Goal: Information Seeking & Learning: Learn about a topic

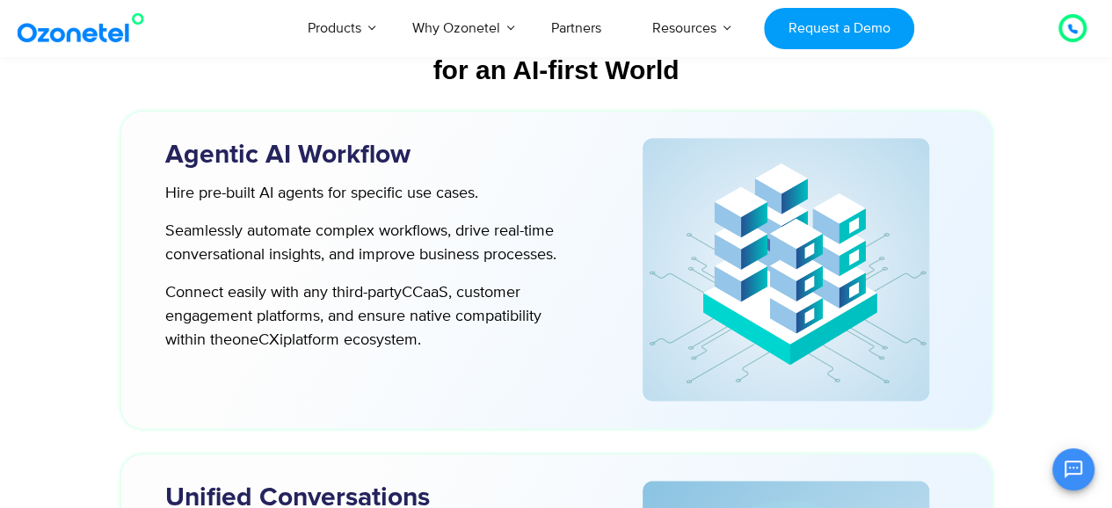
scroll to position [4408, 0]
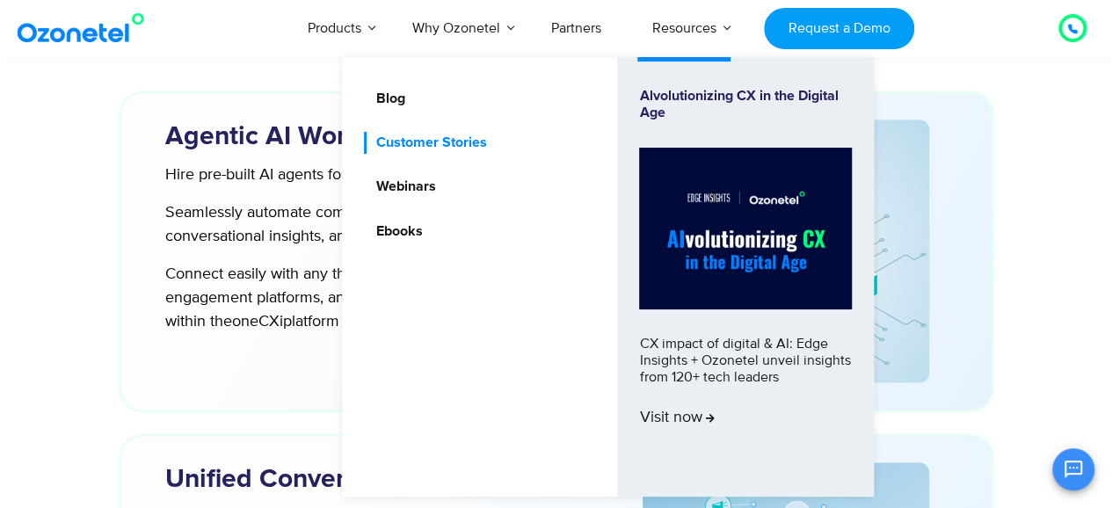
click at [402, 150] on link "Customer Stories" at bounding box center [426, 143] width 125 height 22
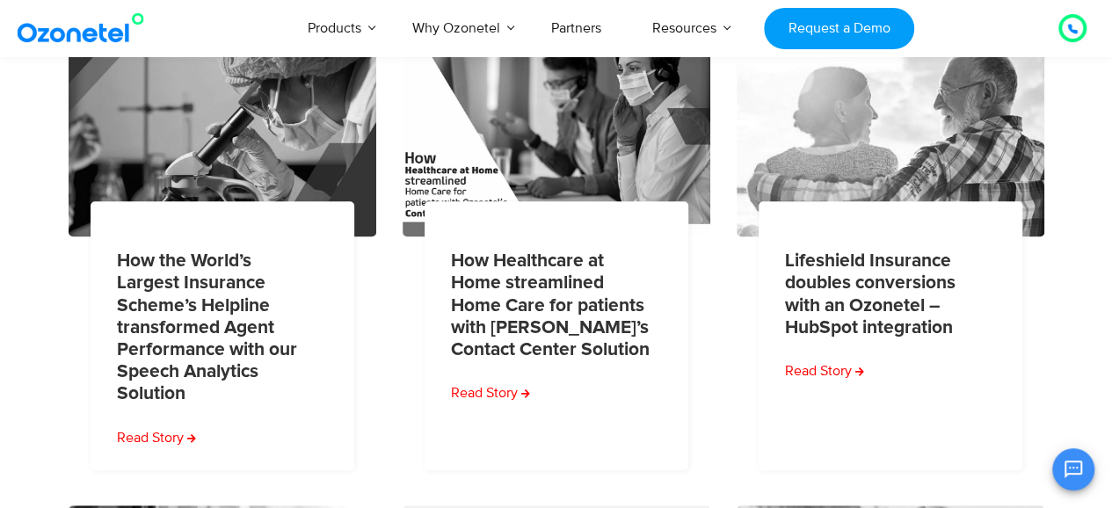
scroll to position [424, 0]
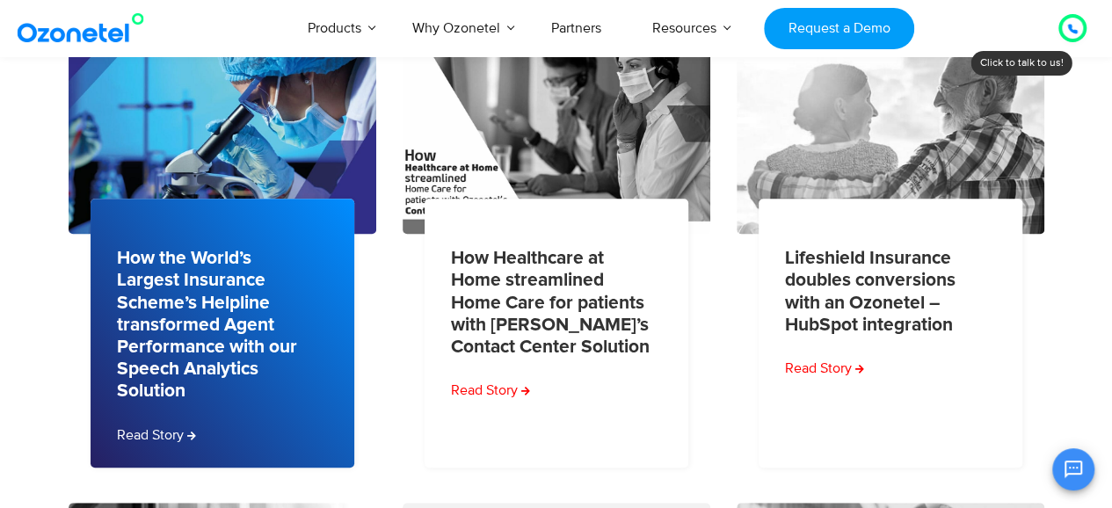
click at [222, 331] on link "How the World’s Largest Insurance Scheme’s Helpline transformed Agent Performan…" at bounding box center [217, 324] width 200 height 155
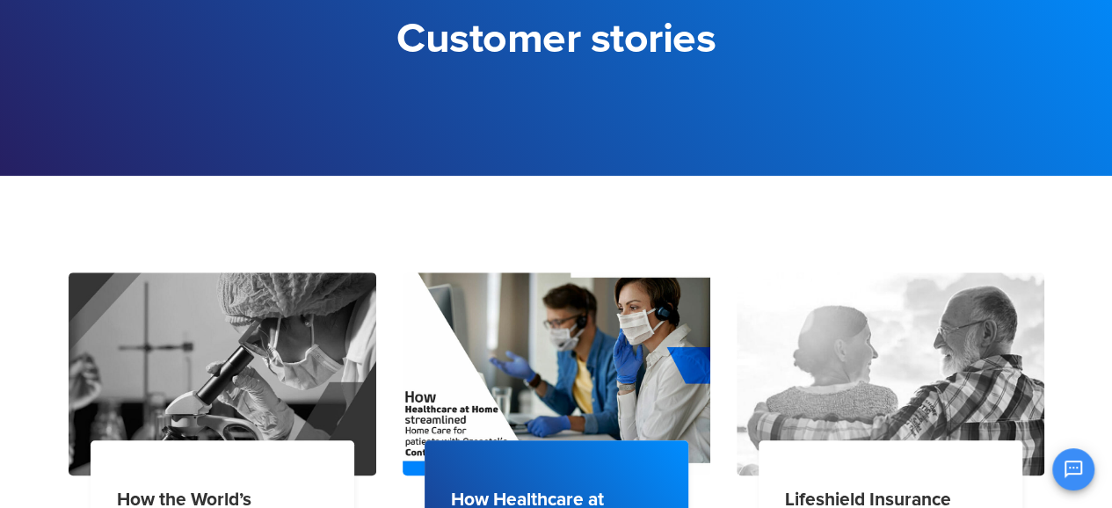
scroll to position [0, 0]
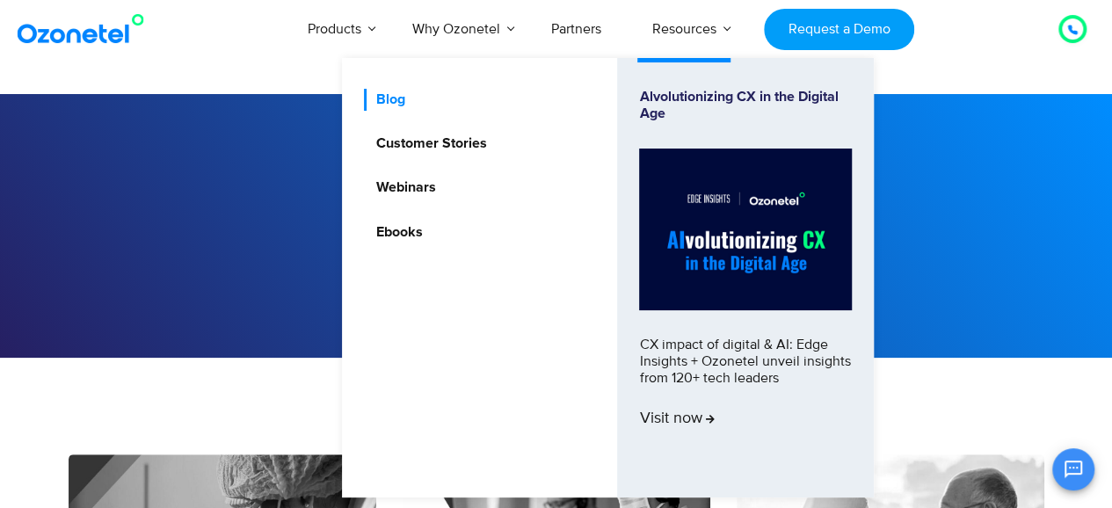
click at [392, 101] on link "Blog" at bounding box center [385, 100] width 43 height 22
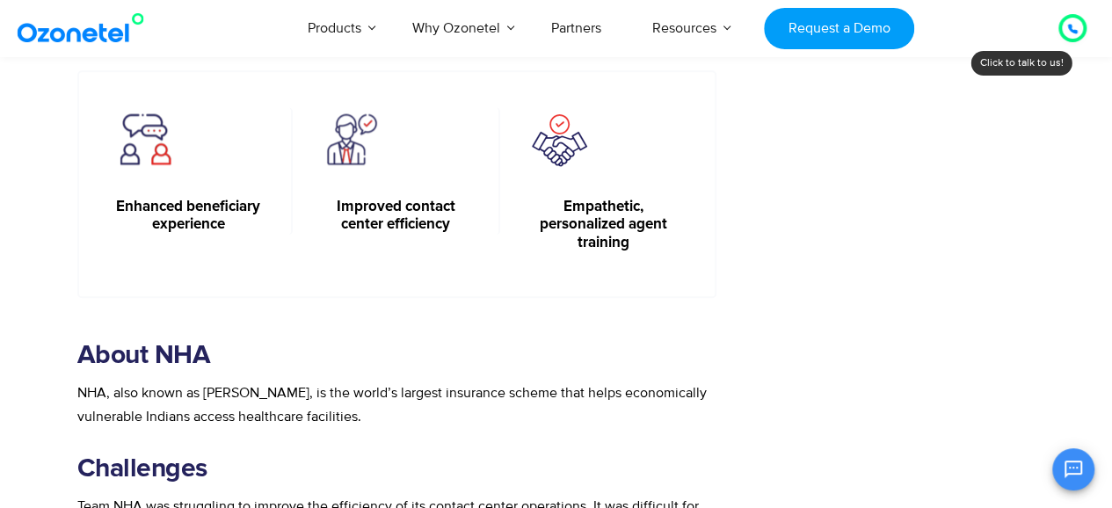
scroll to position [765, 0]
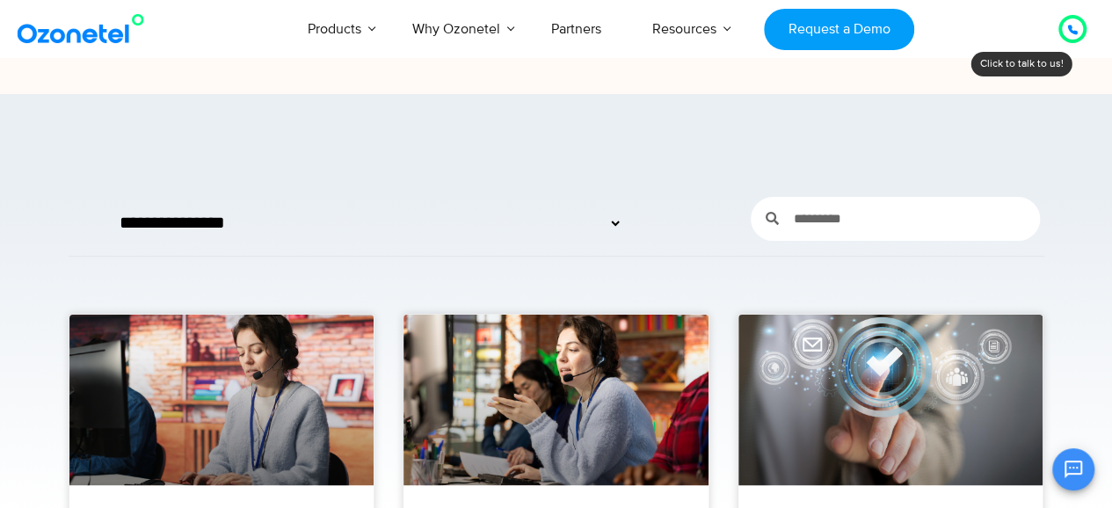
click at [621, 216] on select "**********" at bounding box center [364, 223] width 515 height 46
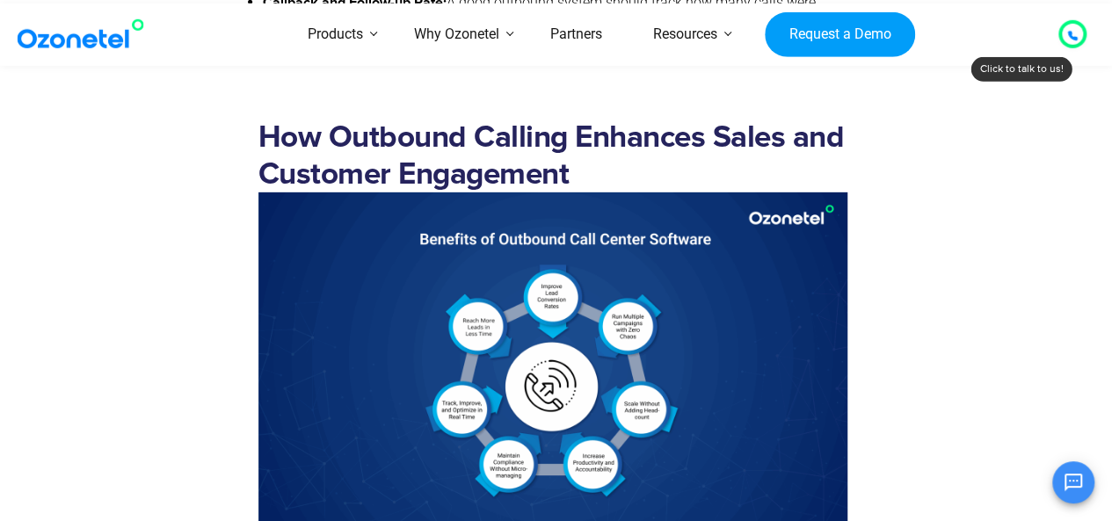
scroll to position [6039, 0]
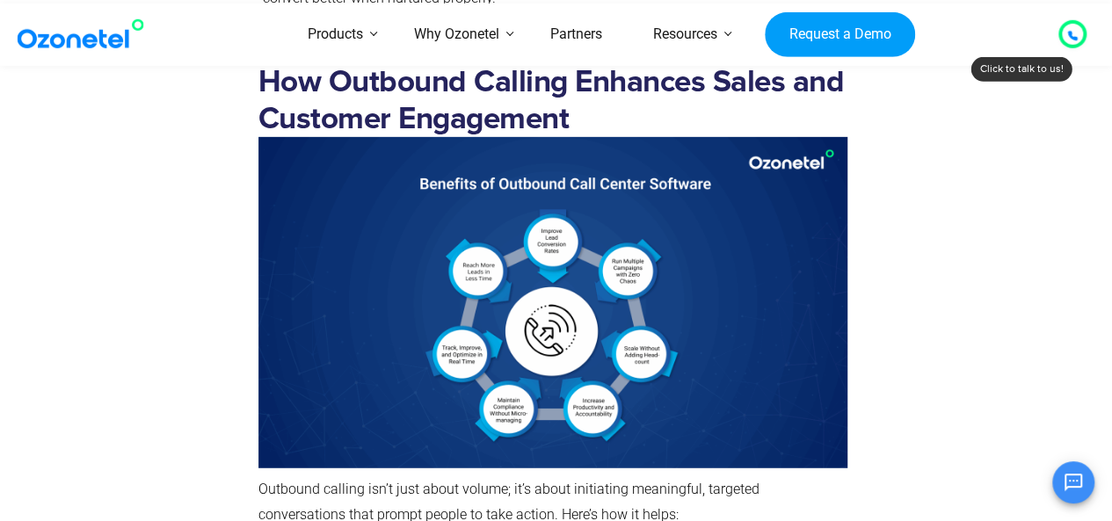
click at [485, 275] on img at bounding box center [552, 302] width 589 height 331
